Goal: Task Accomplishment & Management: Complete application form

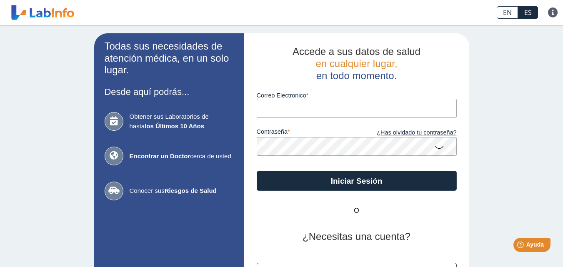
click at [281, 109] on input "Correo Electronico" at bounding box center [357, 108] width 200 height 19
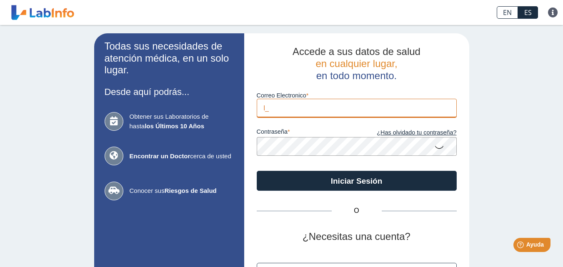
type input "[EMAIL_ADDRESS][DOMAIN_NAME]"
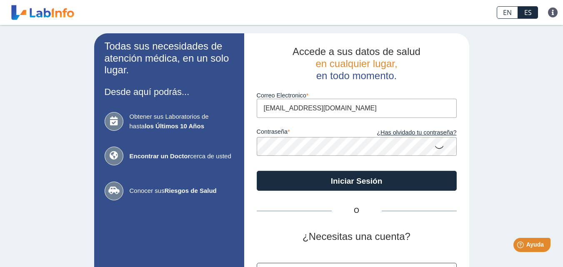
click at [438, 146] on icon at bounding box center [439, 147] width 10 height 16
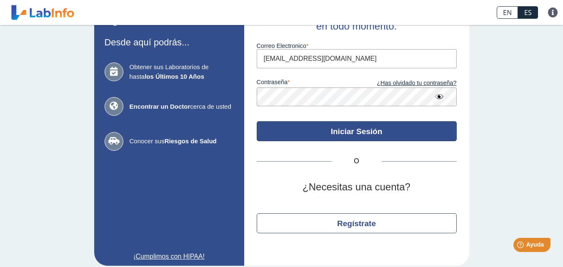
scroll to position [57, 0]
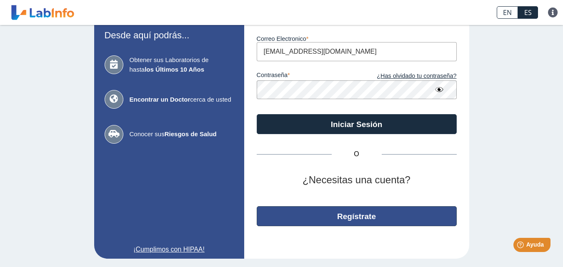
click at [345, 223] on button "Regístrate" at bounding box center [357, 216] width 200 height 20
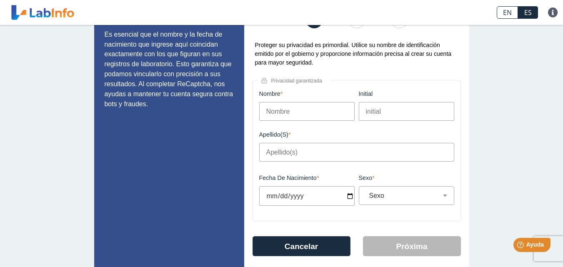
click at [322, 117] on input "Nombre" at bounding box center [306, 111] width 95 height 19
type input "[PERSON_NAME]"
type input "[PERSON_NAME] Vidro"
type input "[PERSON_NAME]"
click at [370, 117] on input "initial" at bounding box center [406, 111] width 95 height 19
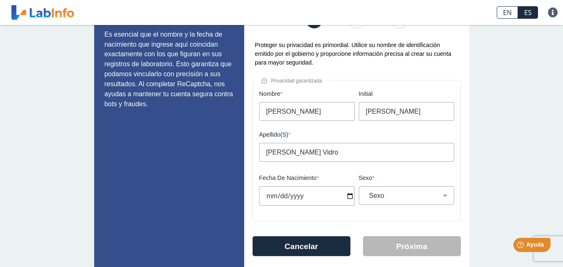
type input "[PERSON_NAME]"
click at [273, 199] on input "Fecha de Nacimiento" at bounding box center [306, 196] width 95 height 20
type input "[DATE]"
click at [444, 196] on select "Sexo Masculino Femenino" at bounding box center [410, 196] width 88 height 8
select select "F"
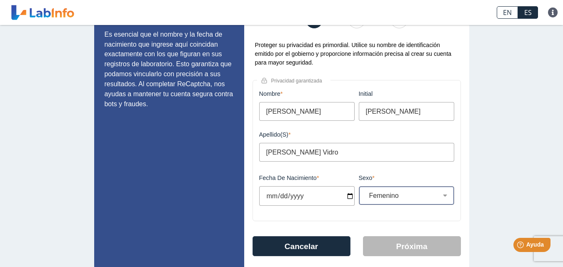
click at [366, 192] on select "Sexo Masculino Femenino" at bounding box center [410, 196] width 88 height 8
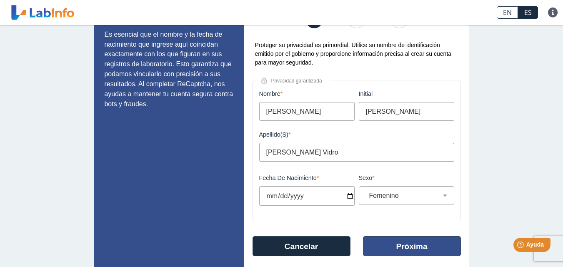
click at [419, 250] on button "Próxima" at bounding box center [412, 246] width 98 height 20
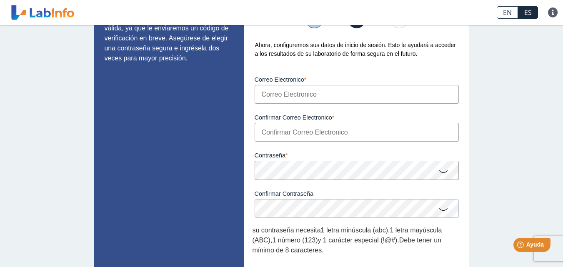
scroll to position [40, 0]
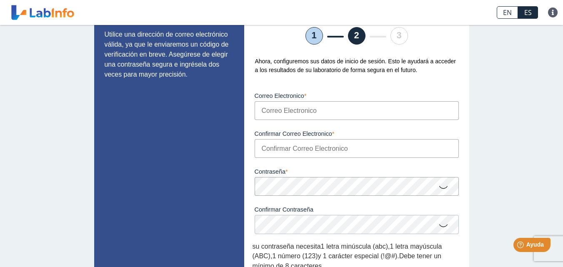
click at [302, 108] on input "Correo Electronico" at bounding box center [357, 110] width 204 height 19
type input "[EMAIL_ADDRESS][DOMAIN_NAME]"
click at [282, 158] on div "Contraseña Una contraseña válida es requerida" at bounding box center [357, 177] width 208 height 38
click at [282, 153] on input "Confirmar Correo Electronico" at bounding box center [357, 148] width 204 height 19
type input "[EMAIL_ADDRESS][DOMAIN_NAME]"
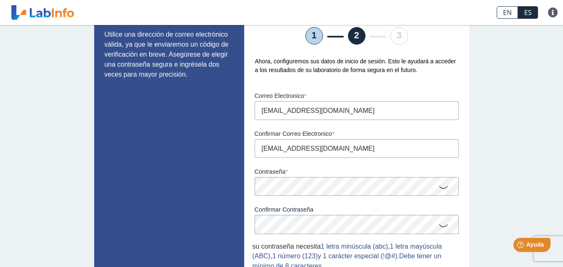
click at [441, 189] on icon at bounding box center [444, 187] width 10 height 16
click at [443, 227] on icon at bounding box center [444, 225] width 10 height 16
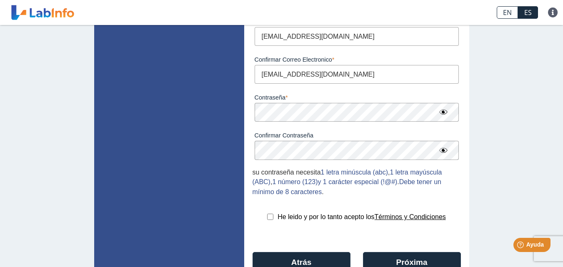
scroll to position [123, 0]
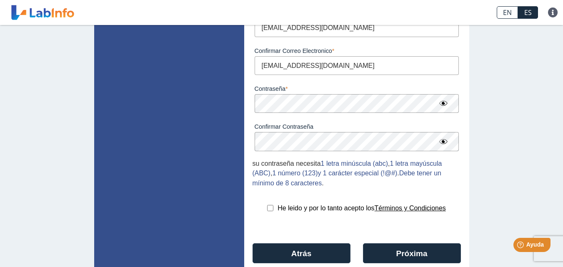
click at [267, 207] on input "checkbox" at bounding box center [270, 208] width 6 height 6
checkbox input "true"
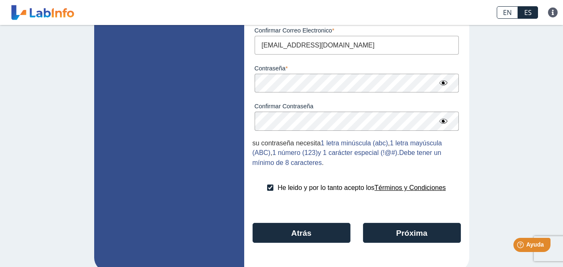
scroll to position [148, 0]
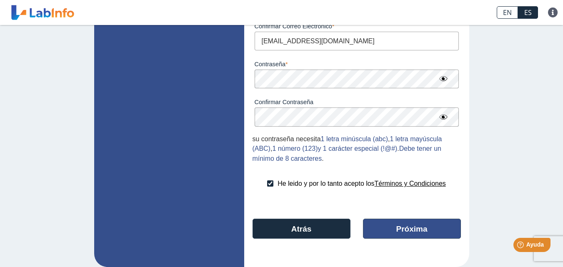
click at [410, 233] on button "Próxima" at bounding box center [412, 229] width 98 height 20
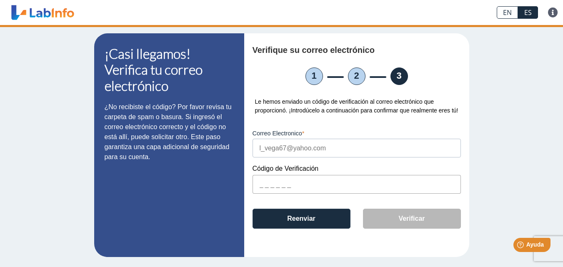
scroll to position [0, 0]
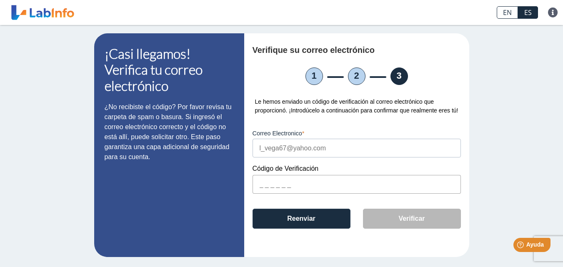
click at [258, 190] on input "text" at bounding box center [357, 184] width 208 height 19
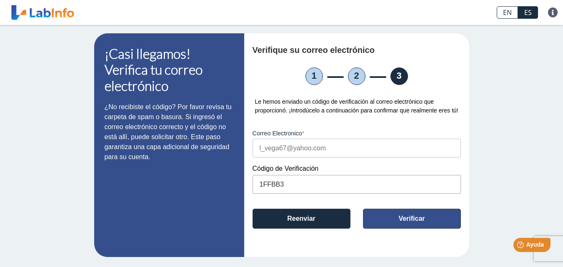
type input "1FFBB3"
click at [421, 223] on button "Verificar" at bounding box center [412, 219] width 98 height 20
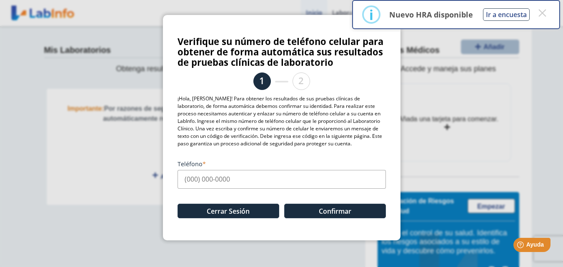
click at [188, 178] on input "Teléfono" at bounding box center [282, 179] width 208 height 19
type input "[PHONE_NUMBER]"
click at [327, 207] on button "Confirmar" at bounding box center [335, 211] width 102 height 15
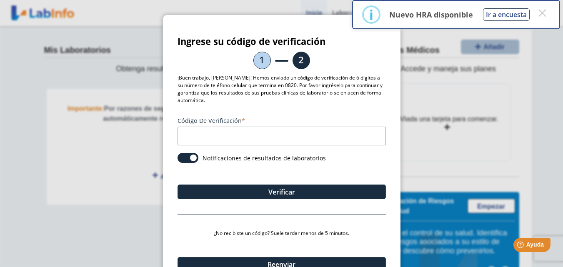
click at [327, 207] on div "Código de verificación Notificaciones de resultados de laboratorios Verificar ¿…" at bounding box center [282, 201] width 208 height 185
click at [182, 137] on input "Código de verificación" at bounding box center [282, 136] width 208 height 19
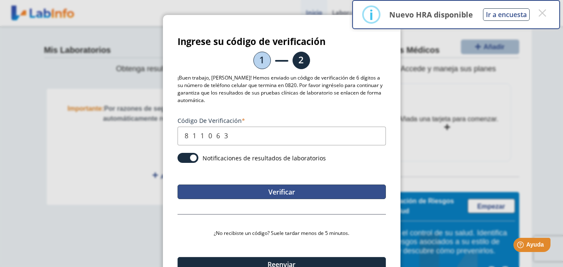
type input "811063"
click at [318, 198] on button "Verificar" at bounding box center [282, 192] width 208 height 15
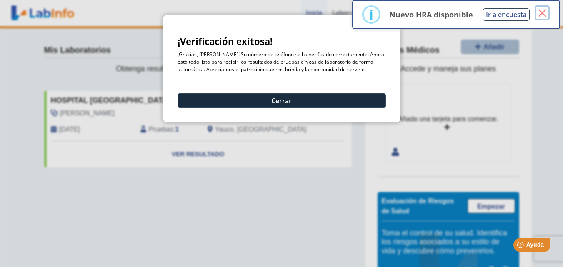
click at [542, 9] on button "×" at bounding box center [542, 12] width 15 height 15
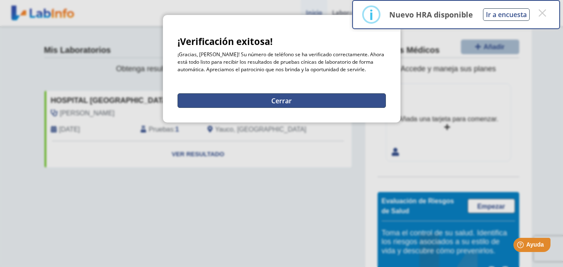
click at [286, 98] on button "Cerrar" at bounding box center [282, 100] width 208 height 15
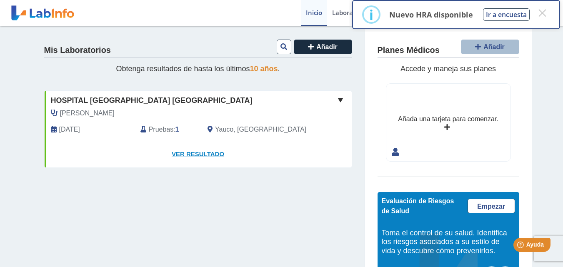
click at [184, 154] on link "Ver Resultado" at bounding box center [198, 154] width 307 height 26
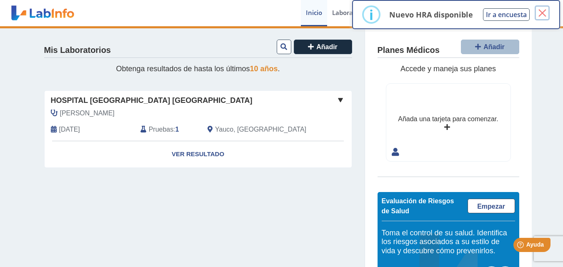
click at [544, 6] on button "×" at bounding box center [542, 12] width 15 height 15
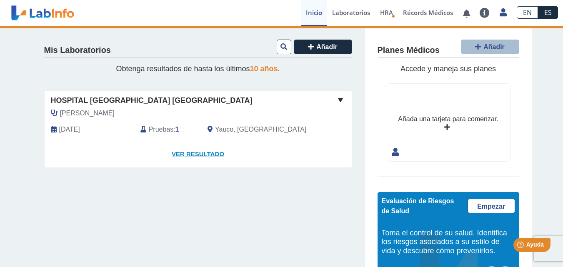
click at [200, 155] on link "Ver Resultado" at bounding box center [198, 154] width 307 height 26
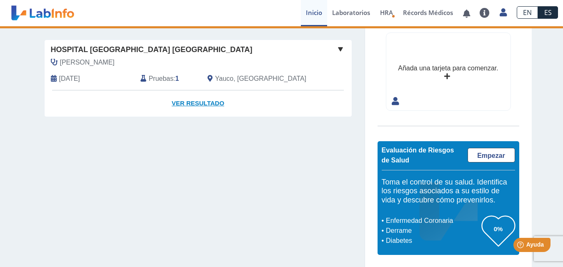
scroll to position [51, 0]
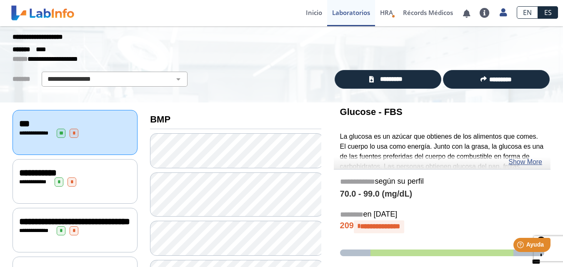
scroll to position [20, 0]
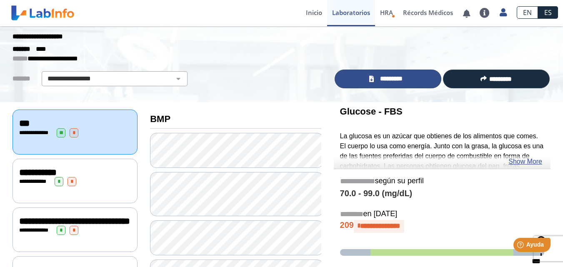
click at [389, 76] on span "*********" at bounding box center [391, 79] width 30 height 10
